Goal: Task Accomplishment & Management: Manage account settings

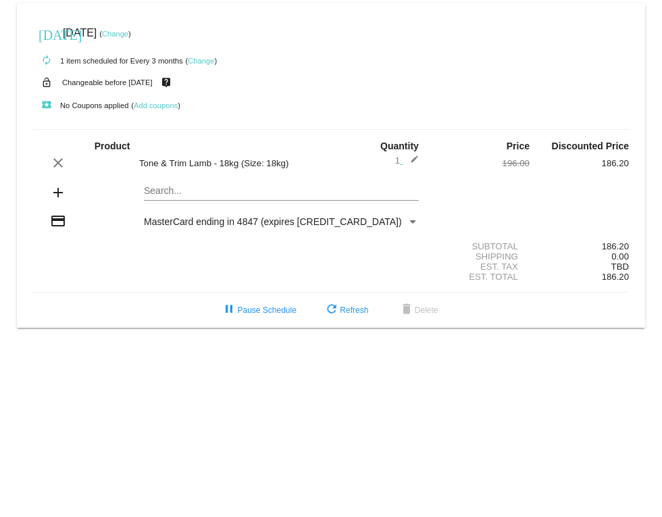
click at [128, 36] on link "Change" at bounding box center [115, 34] width 26 height 8
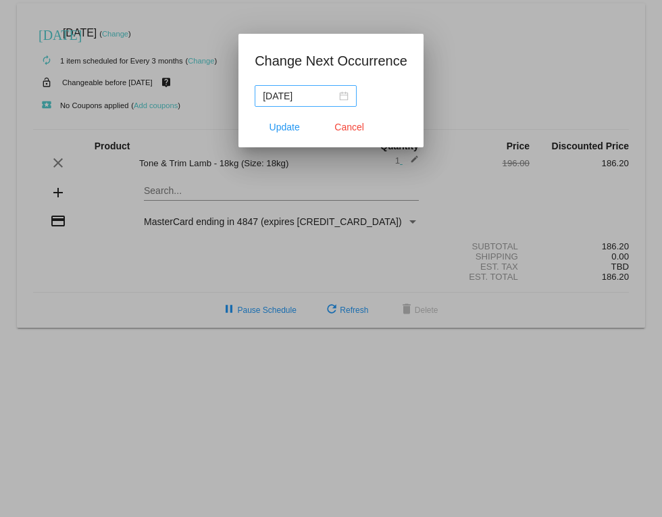
click at [345, 97] on div "[DATE]" at bounding box center [306, 96] width 86 height 15
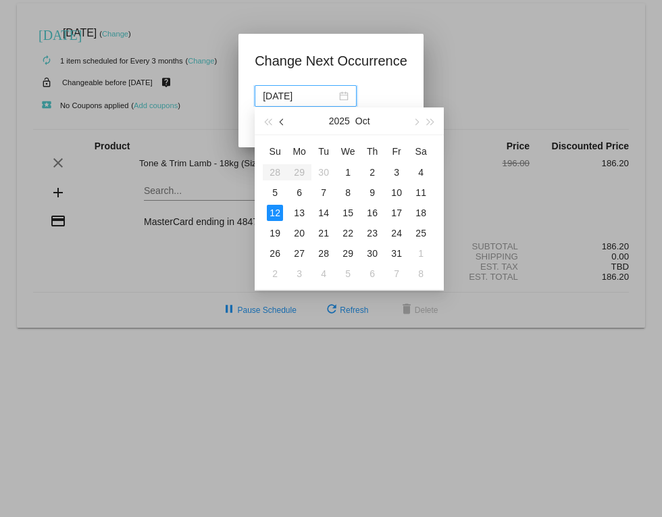
click at [285, 124] on button "button" at bounding box center [283, 120] width 15 height 27
click at [325, 254] on div "30" at bounding box center [324, 253] width 16 height 16
type input "[DATE]"
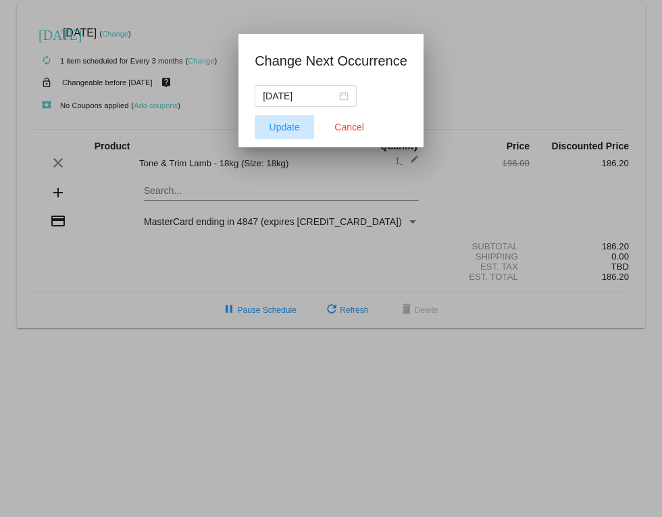
click at [282, 128] on span "Update" at bounding box center [285, 127] width 30 height 11
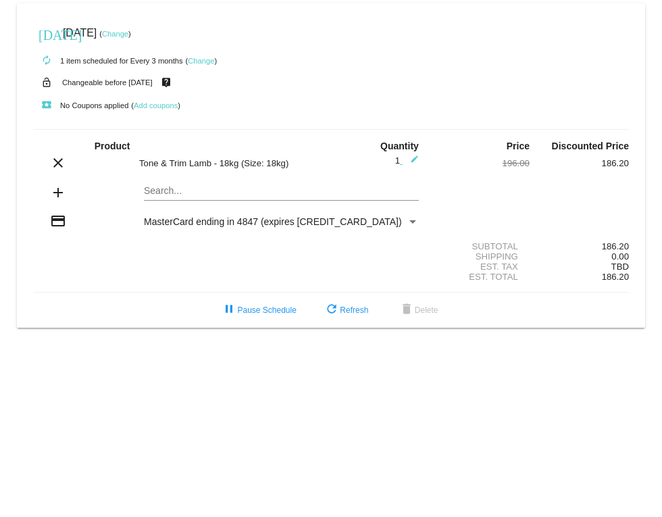
click at [204, 62] on link "Change" at bounding box center [201, 61] width 26 height 8
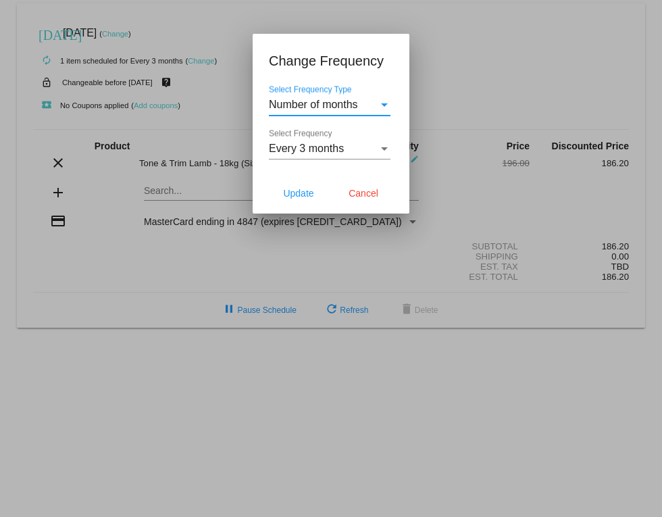
click at [383, 105] on div "Select Frequency Type" at bounding box center [384, 104] width 7 height 3
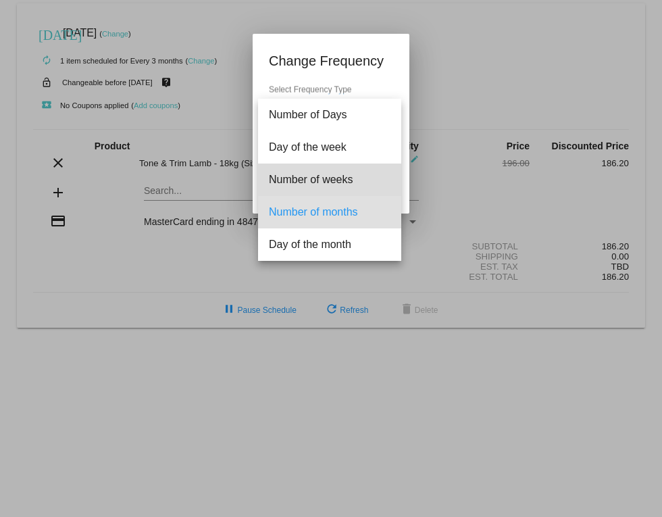
click at [340, 175] on span "Number of weeks" at bounding box center [330, 180] width 122 height 32
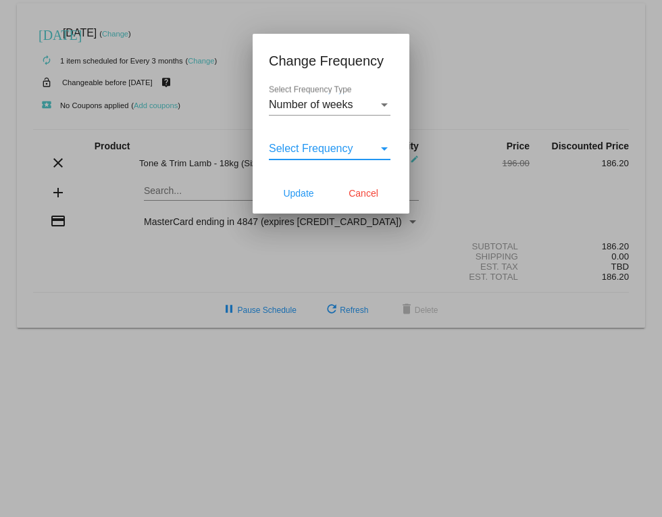
click at [387, 150] on div "Select Frequency" at bounding box center [384, 148] width 7 height 3
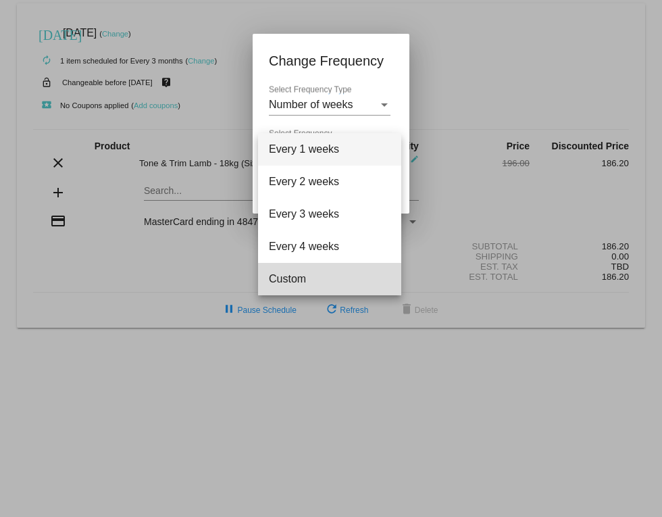
click at [299, 282] on span "Custom" at bounding box center [330, 279] width 122 height 32
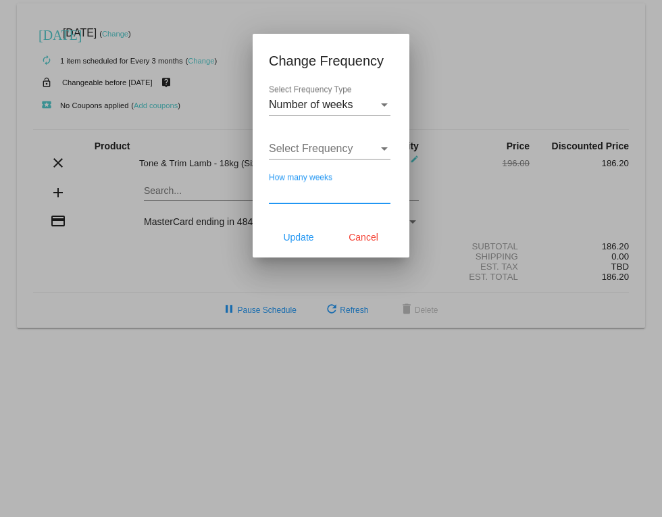
click at [288, 194] on input "How many weeks" at bounding box center [330, 193] width 122 height 12
type input "10"
click at [305, 240] on span "Update" at bounding box center [298, 237] width 30 height 11
